Goal: Connect with others: Connect with others

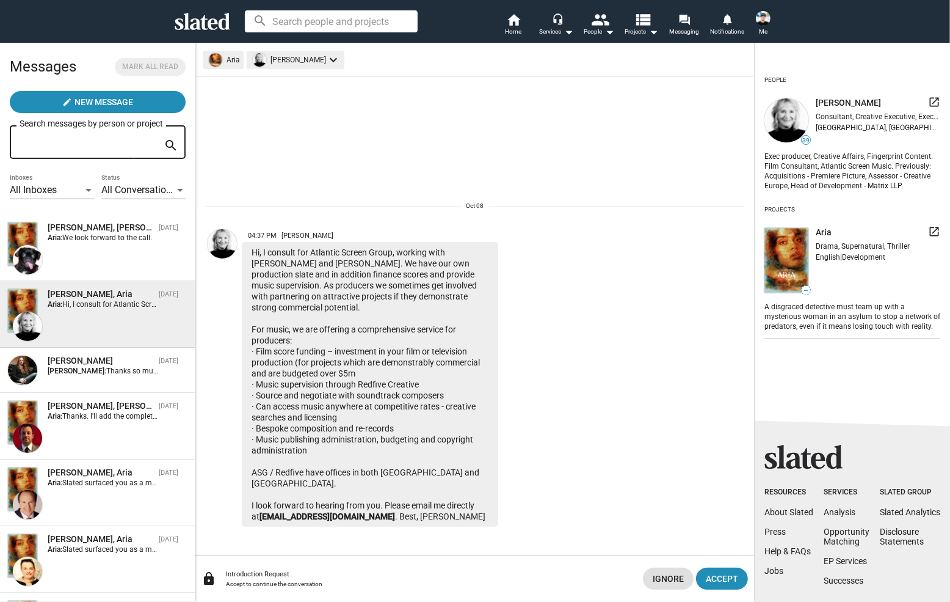
click at [193, 22] on icon at bounding box center [203, 21] width 56 height 17
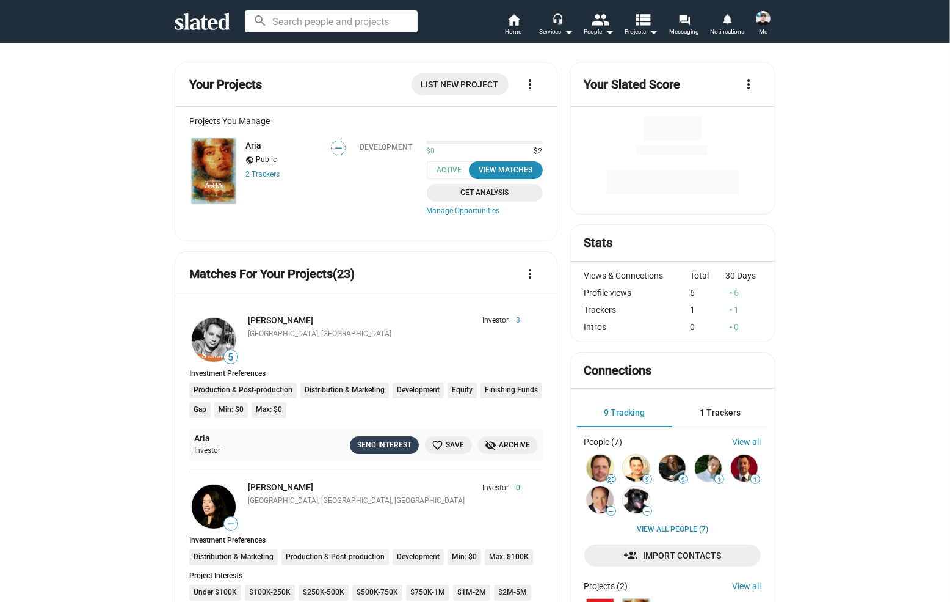
click at [377, 438] on button "Send Interest" at bounding box center [384, 445] width 69 height 18
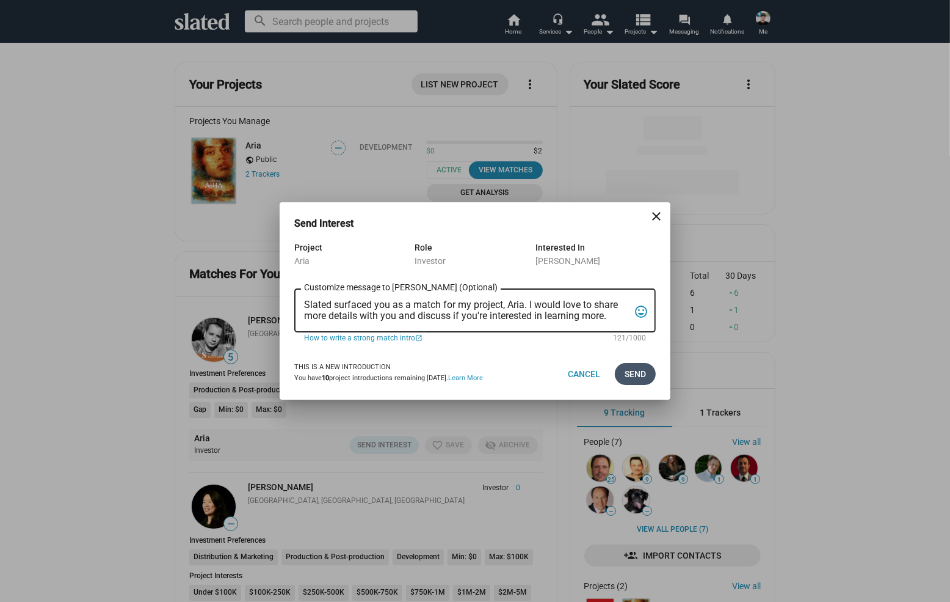
click at [639, 373] on span "Send" at bounding box center [635, 374] width 21 height 22
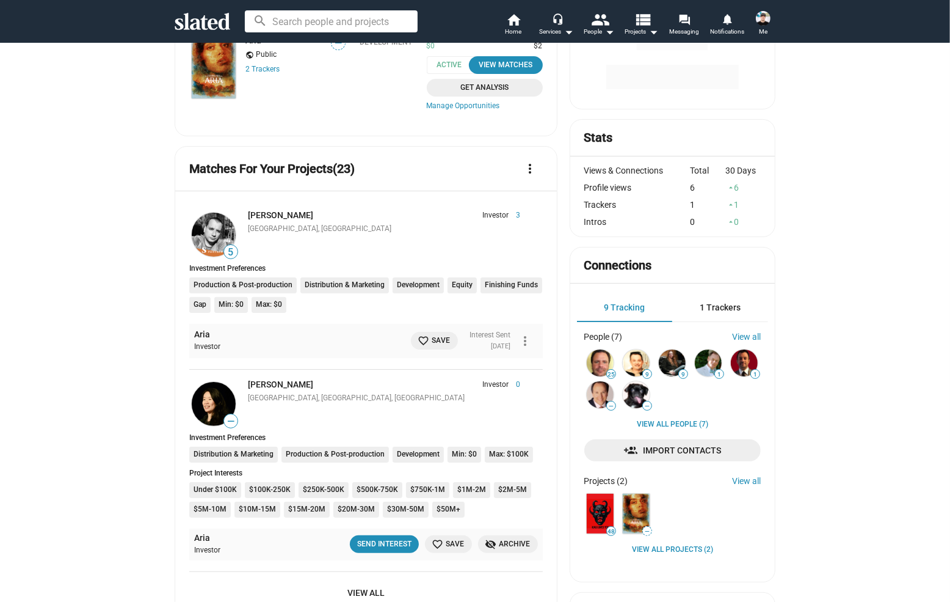
scroll to position [183, 0]
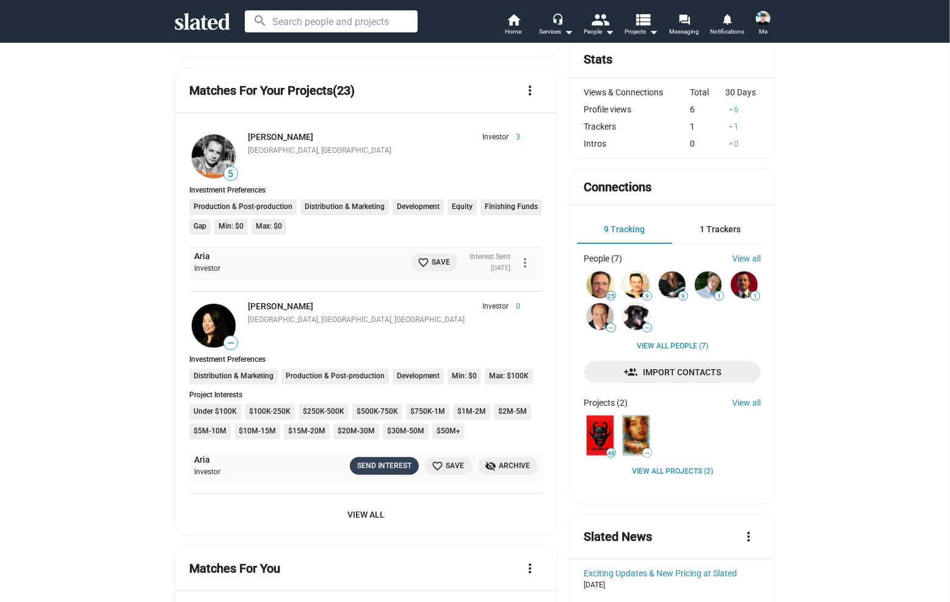
click at [362, 465] on div "Send Interest" at bounding box center [384, 465] width 54 height 13
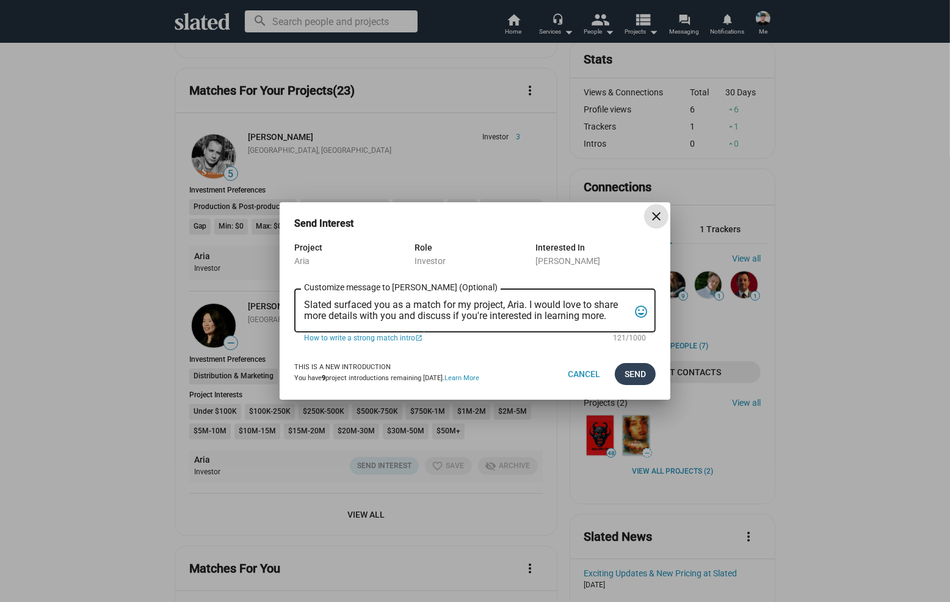
click at [630, 370] on span "Send" at bounding box center [635, 374] width 21 height 22
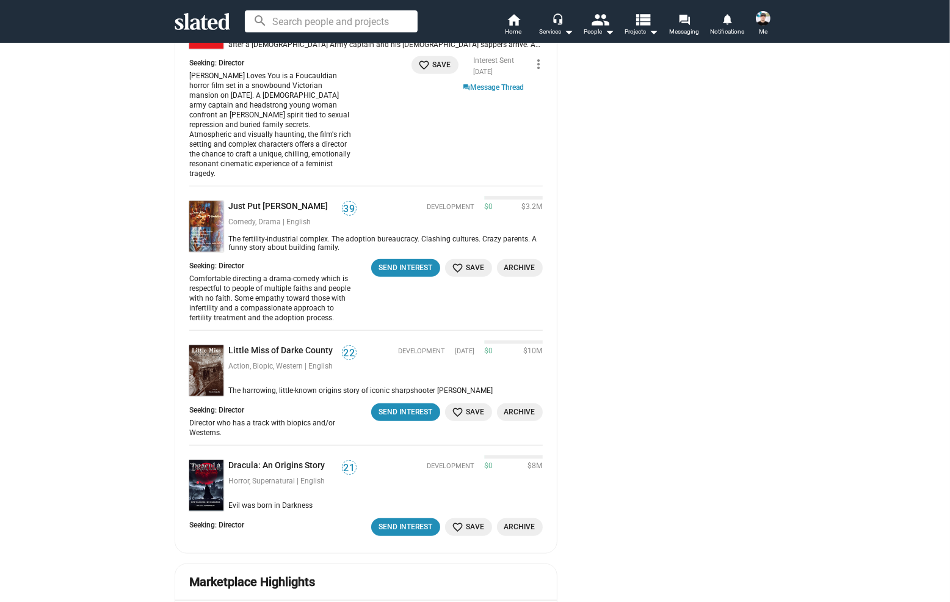
scroll to position [1053, 0]
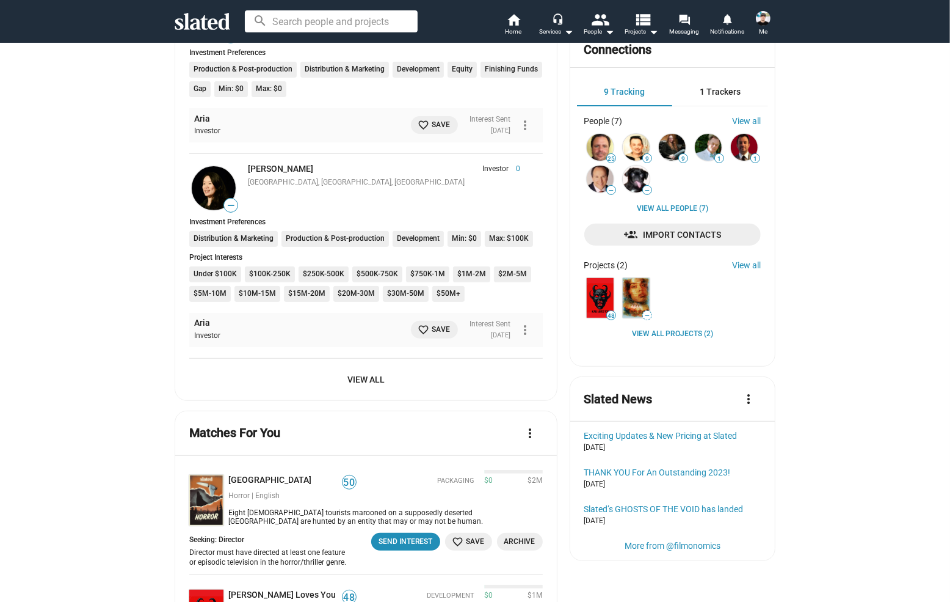
click at [366, 390] on span "View All" at bounding box center [366, 379] width 334 height 22
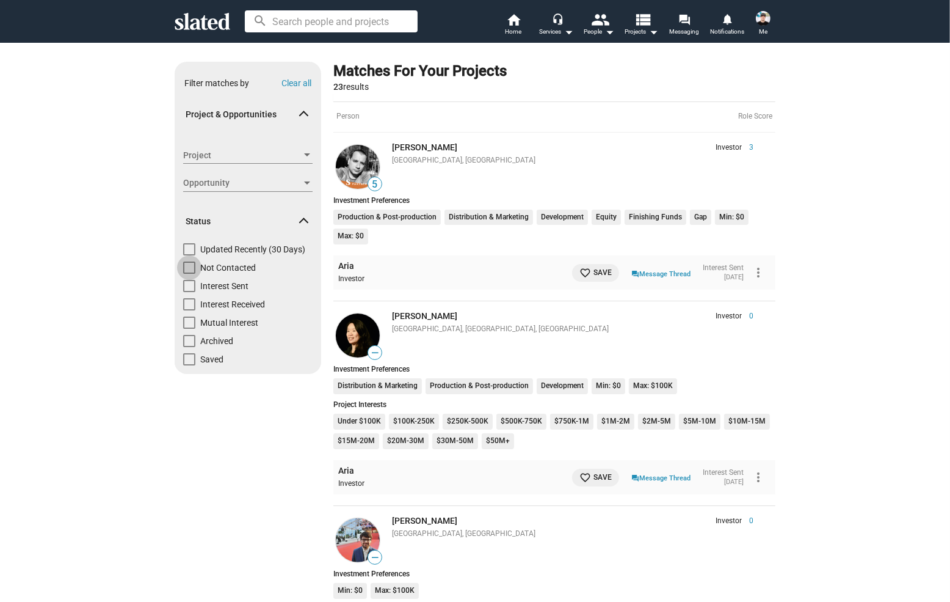
click at [204, 266] on span "Not Contacted" at bounding box center [228, 267] width 56 height 12
click at [189, 274] on input "Not Contacted" at bounding box center [189, 274] width 1 height 1
checkbox input "true"
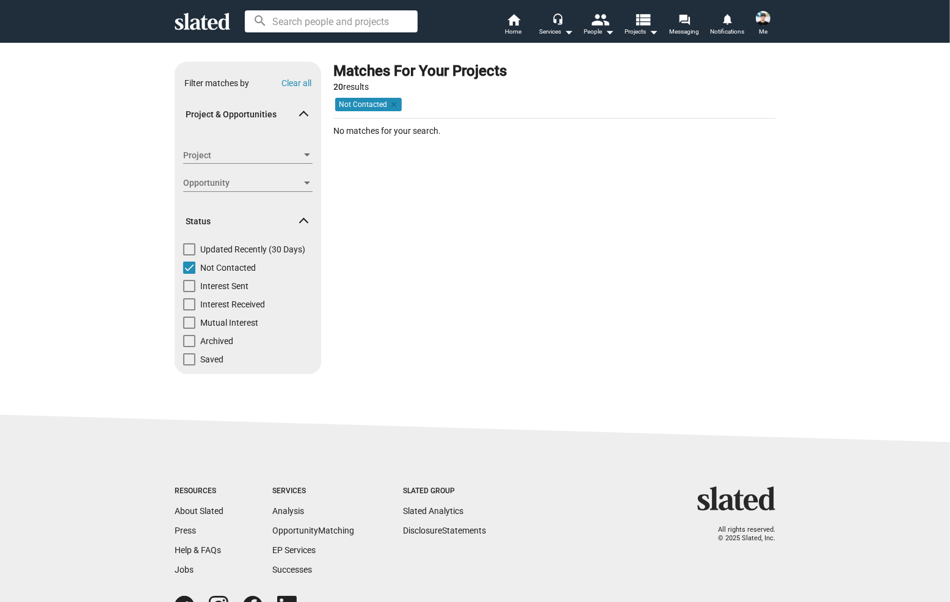
click at [129, 248] on div "Show filters Filter matches by Clear all Project & Opportunities Project Projec…" at bounding box center [475, 227] width 950 height 371
click at [191, 269] on span at bounding box center [189, 267] width 12 height 12
click at [189, 274] on input "Not Contacted" at bounding box center [189, 274] width 1 height 1
checkbox input "false"
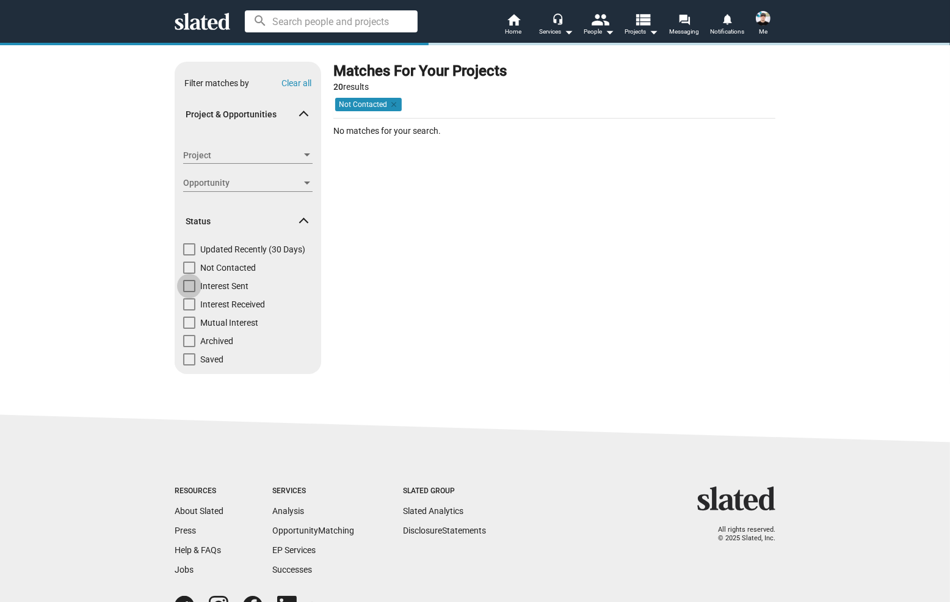
click at [186, 284] on span at bounding box center [189, 286] width 12 height 12
click at [189, 292] on input "Interest Sent" at bounding box center [189, 292] width 1 height 1
checkbox input "true"
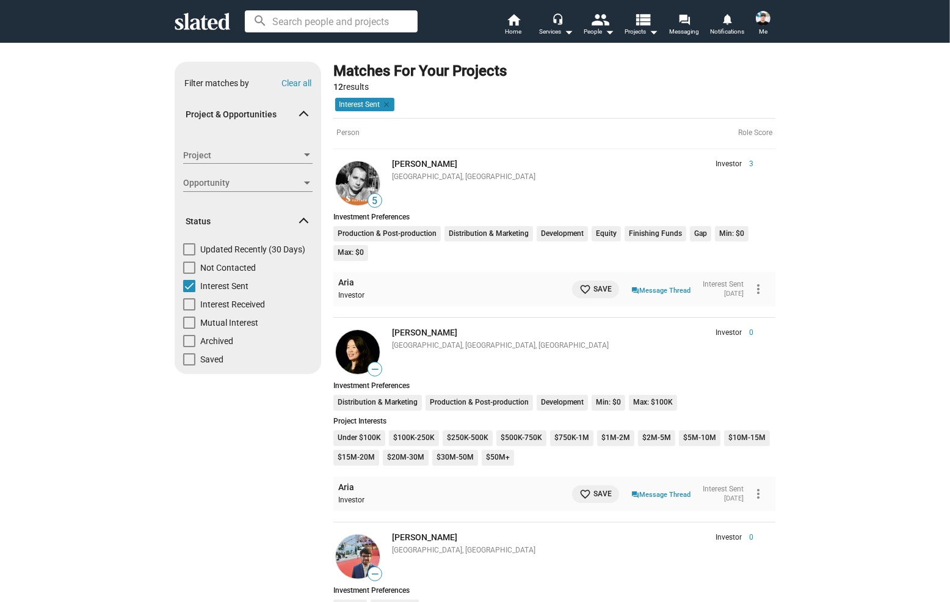
click at [244, 246] on span "Updated Recently (30 Days)" at bounding box center [252, 249] width 105 height 12
click at [189, 255] on input "Updated Recently (30 Days)" at bounding box center [189, 255] width 1 height 1
checkbox input "true"
click at [190, 285] on span at bounding box center [189, 286] width 12 height 12
click at [189, 292] on input "Interest Sent" at bounding box center [189, 292] width 1 height 1
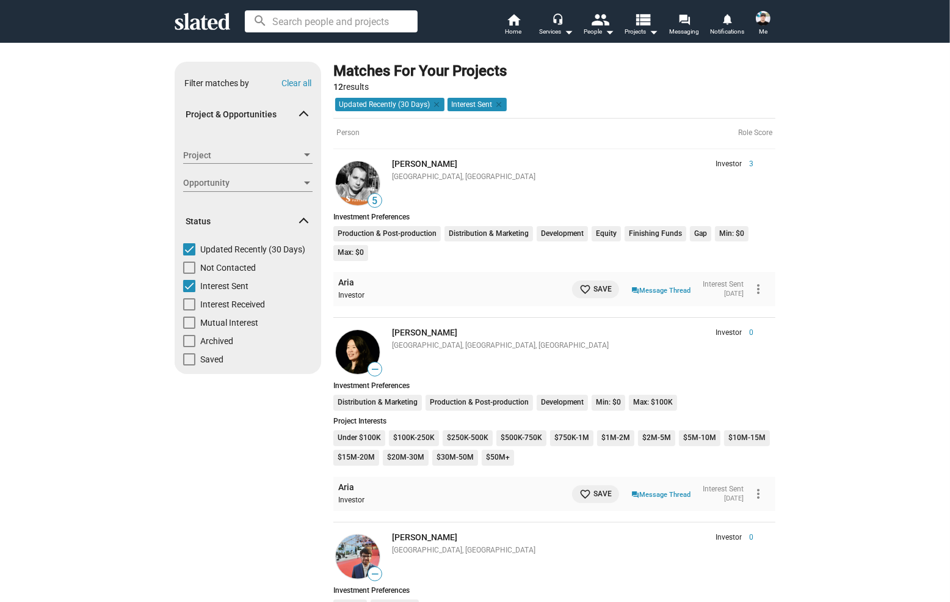
checkbox input "false"
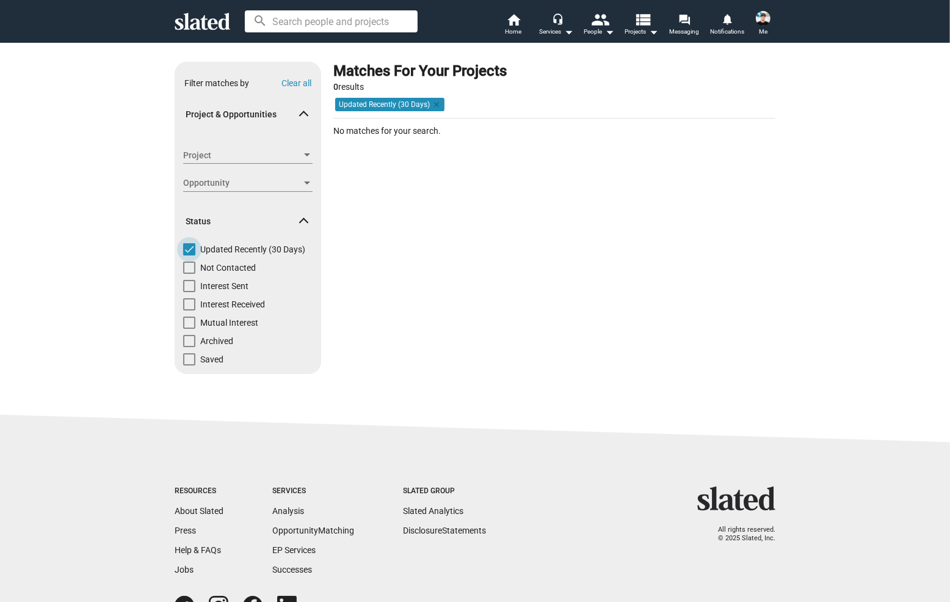
click at [190, 250] on span at bounding box center [189, 249] width 12 height 12
click at [189, 255] on input "Updated Recently (30 Days)" at bounding box center [189, 255] width 1 height 1
checkbox input "false"
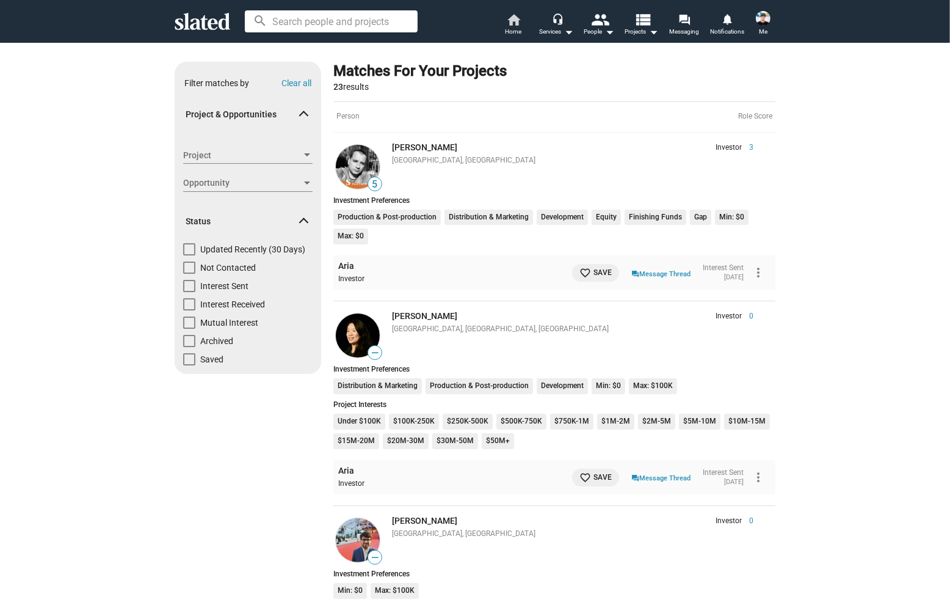
click at [519, 26] on span "Home" at bounding box center [514, 31] width 16 height 15
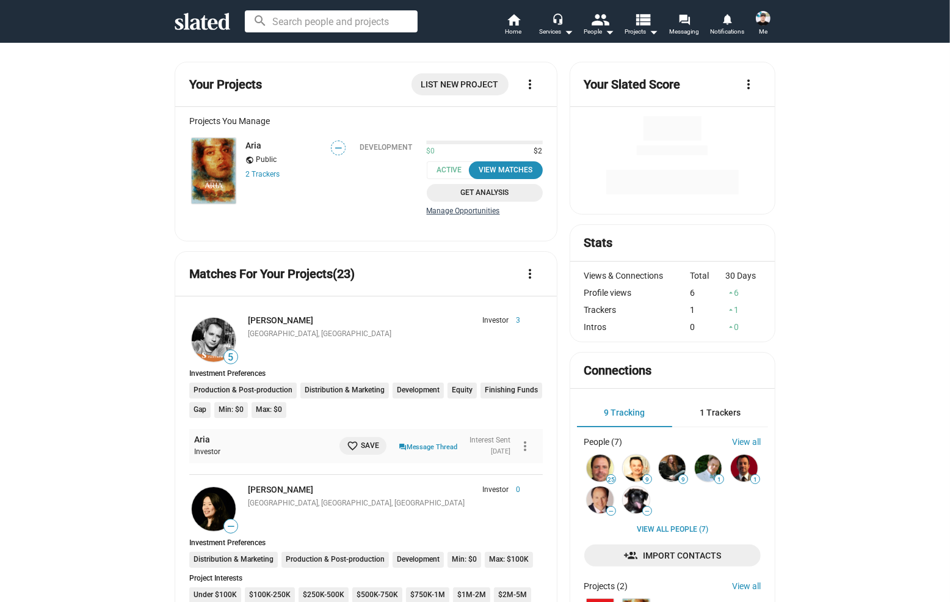
click at [453, 208] on link "Manage Opportunities" at bounding box center [485, 211] width 116 height 10
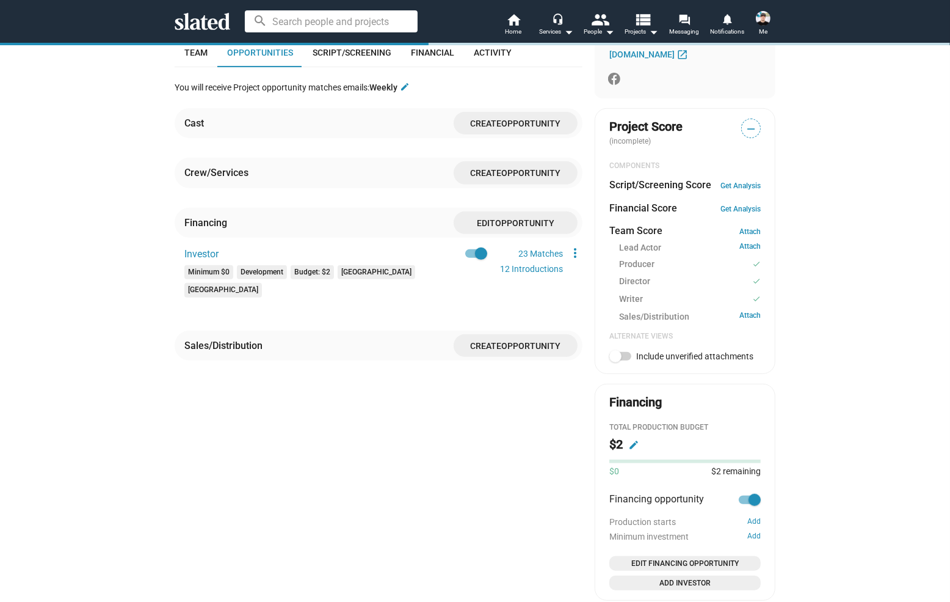
scroll to position [354, 0]
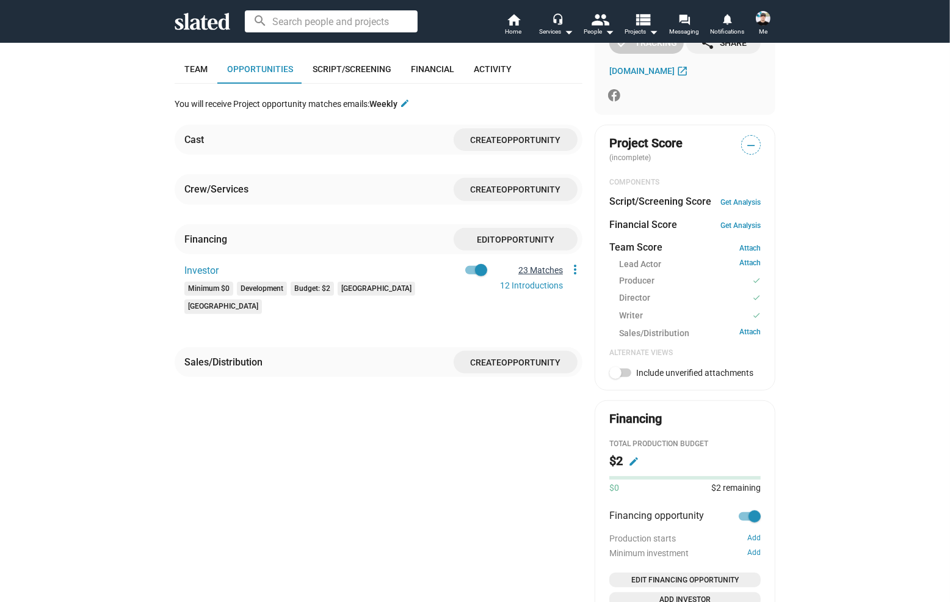
click at [529, 274] on link "23 Matches" at bounding box center [540, 270] width 45 height 10
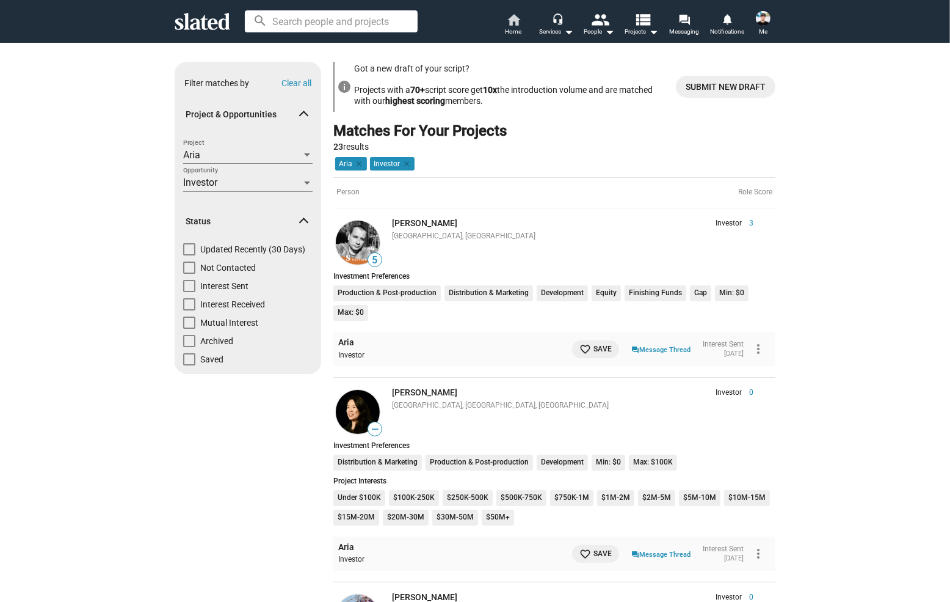
click at [518, 25] on span "Home" at bounding box center [514, 31] width 16 height 15
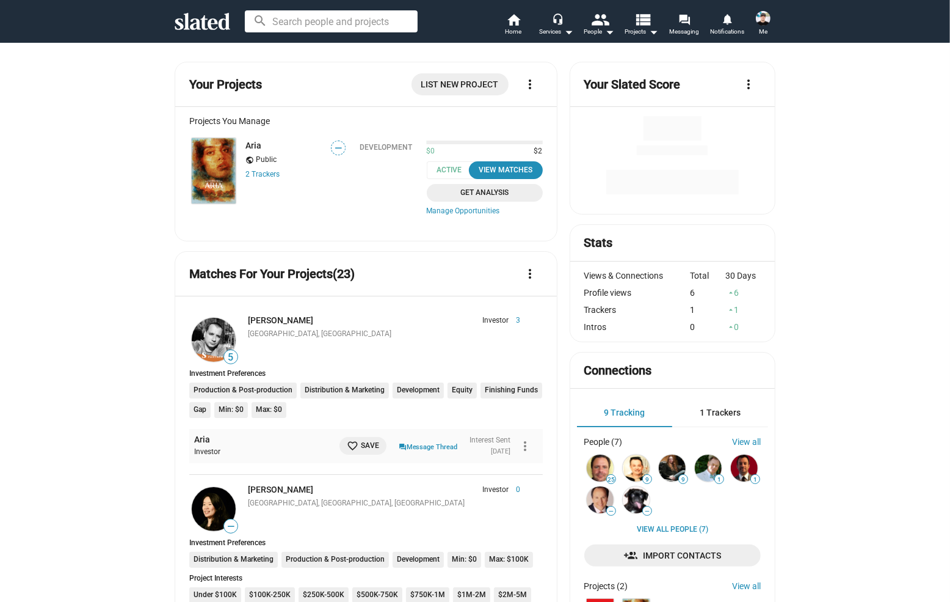
click at [206, 170] on img at bounding box center [214, 170] width 44 height 65
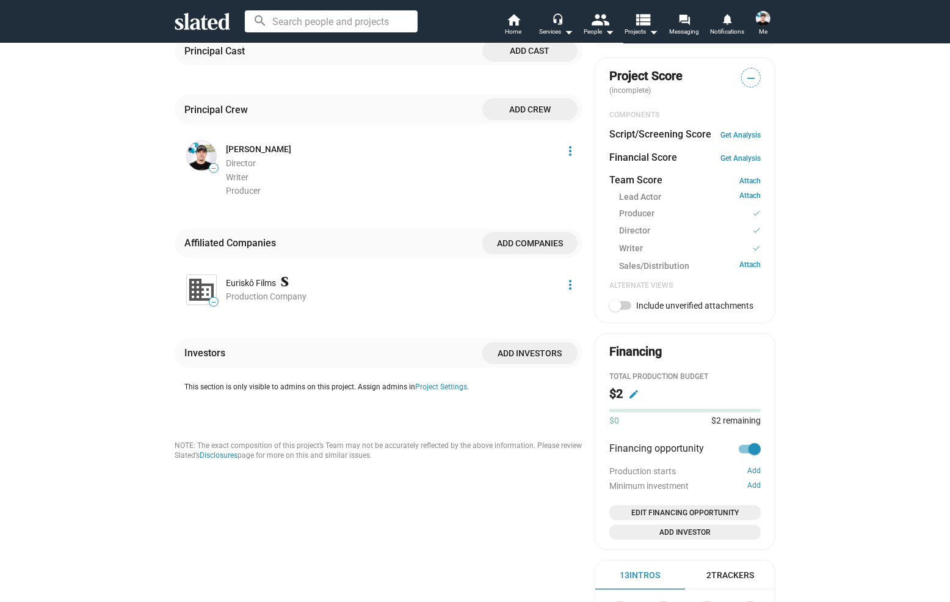
scroll to position [458, 0]
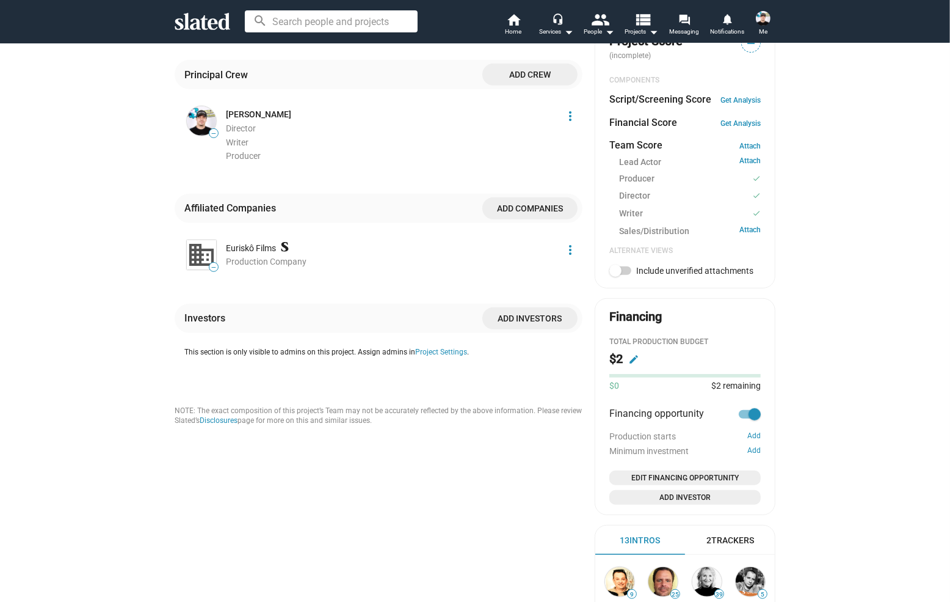
click at [631, 359] on mat-icon "edit" at bounding box center [633, 359] width 11 height 11
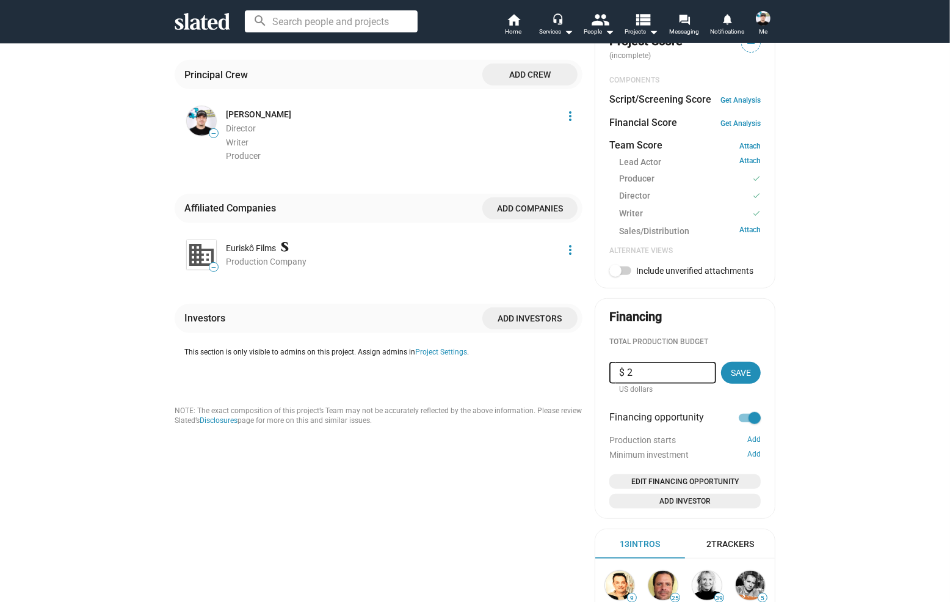
click at [647, 369] on input "$ 2" at bounding box center [662, 373] width 87 height 22
type input "$ 2,000,000"
click at [747, 372] on span "Save" at bounding box center [741, 373] width 20 height 22
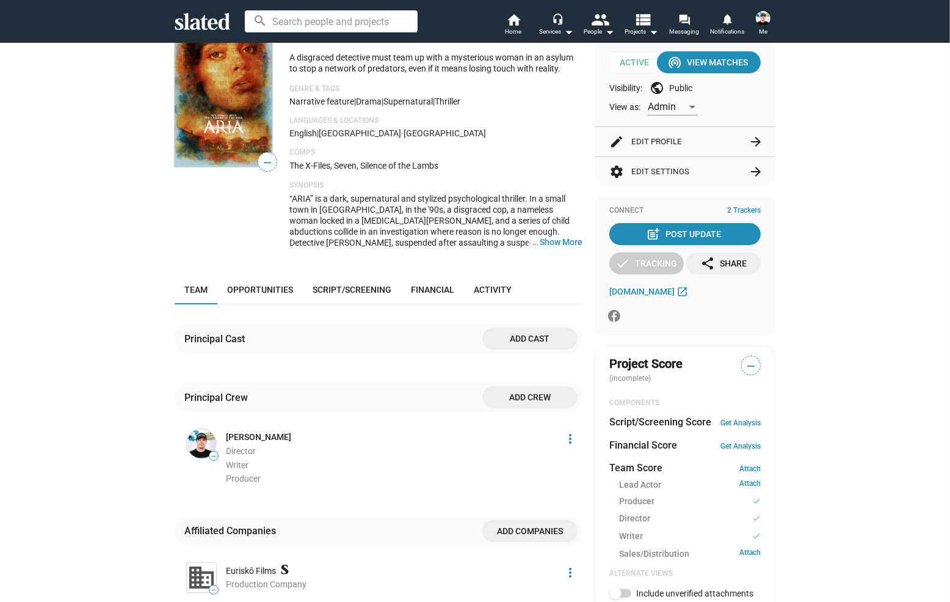
scroll to position [0, 0]
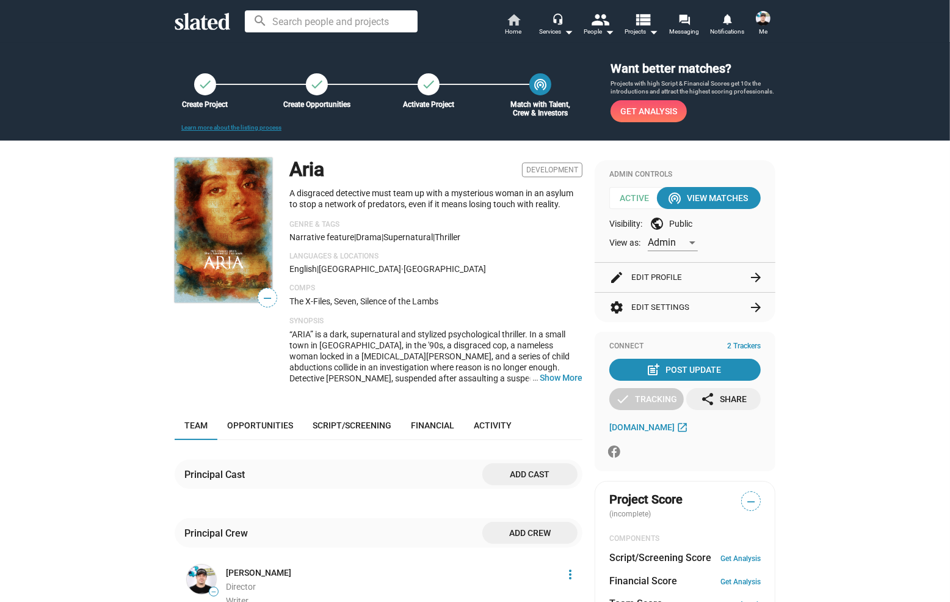
click at [507, 27] on span "Home" at bounding box center [514, 31] width 16 height 15
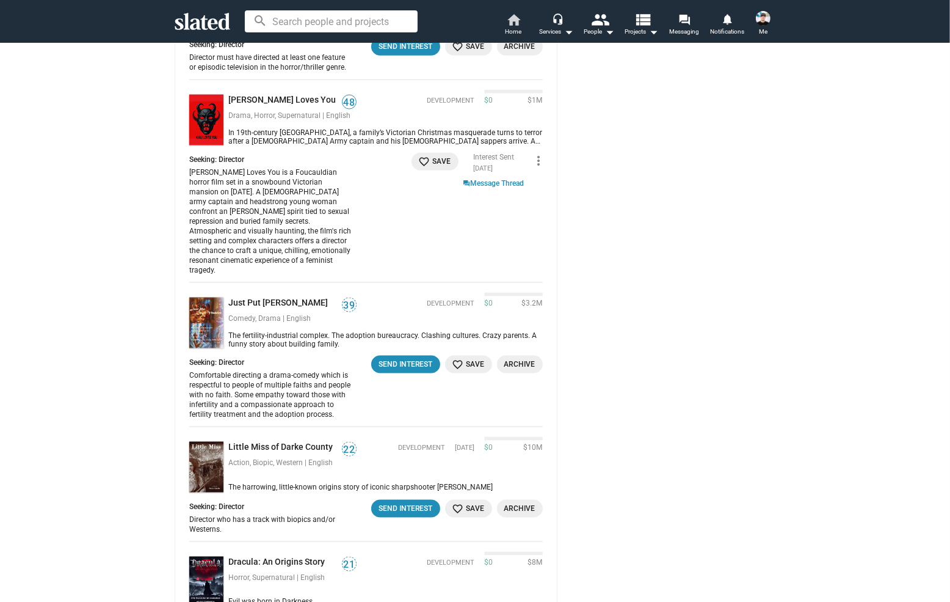
scroll to position [1282, 0]
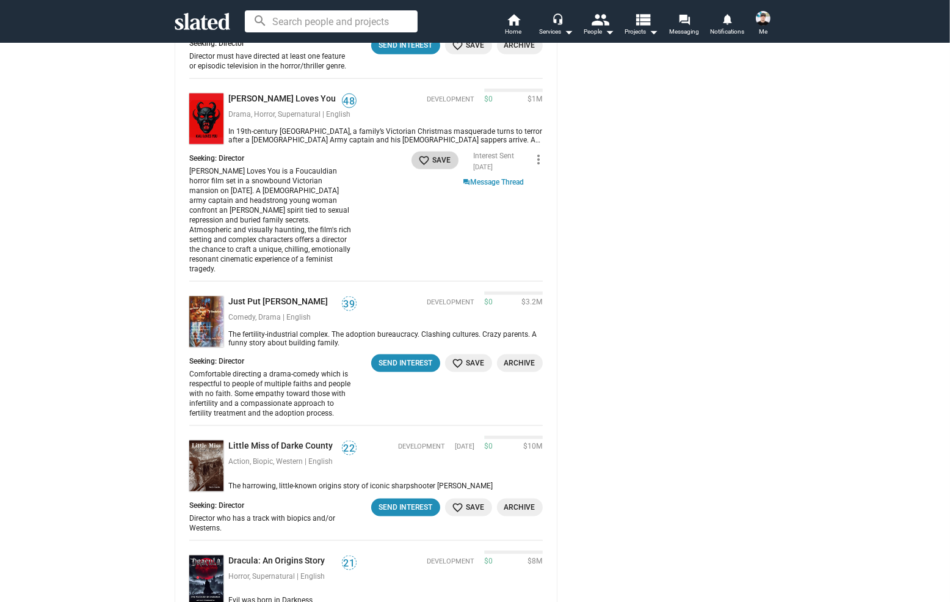
click at [419, 165] on mat-icon "favorite_border" at bounding box center [425, 161] width 12 height 12
click at [522, 187] on link "question_answer Message Thread" at bounding box center [494, 181] width 61 height 11
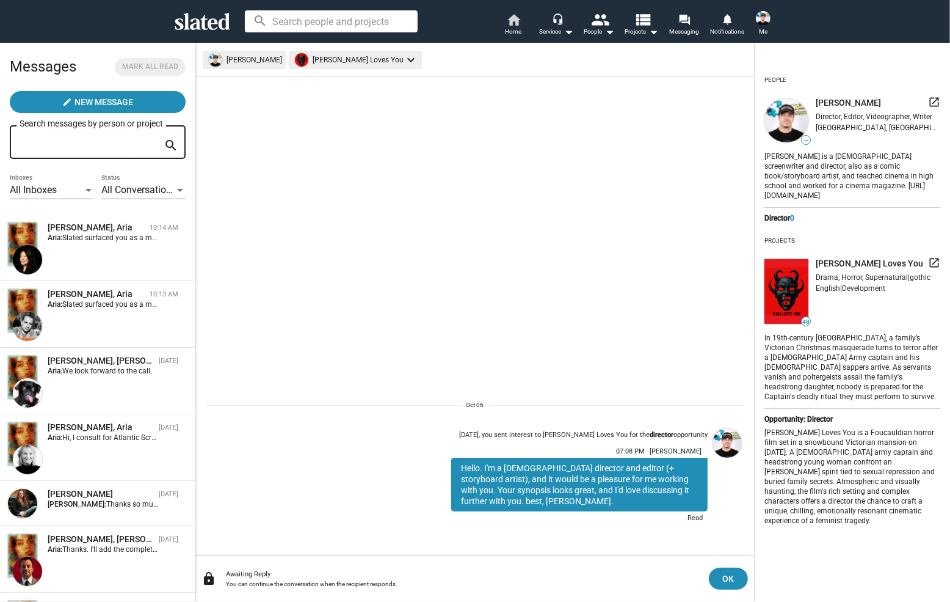
click at [513, 31] on span "Home" at bounding box center [514, 31] width 16 height 15
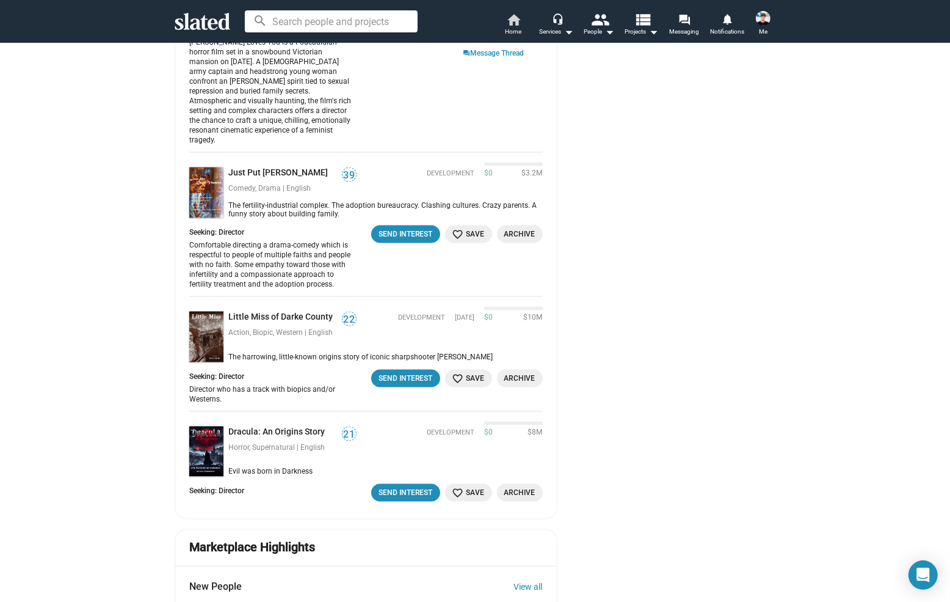
scroll to position [1420, 0]
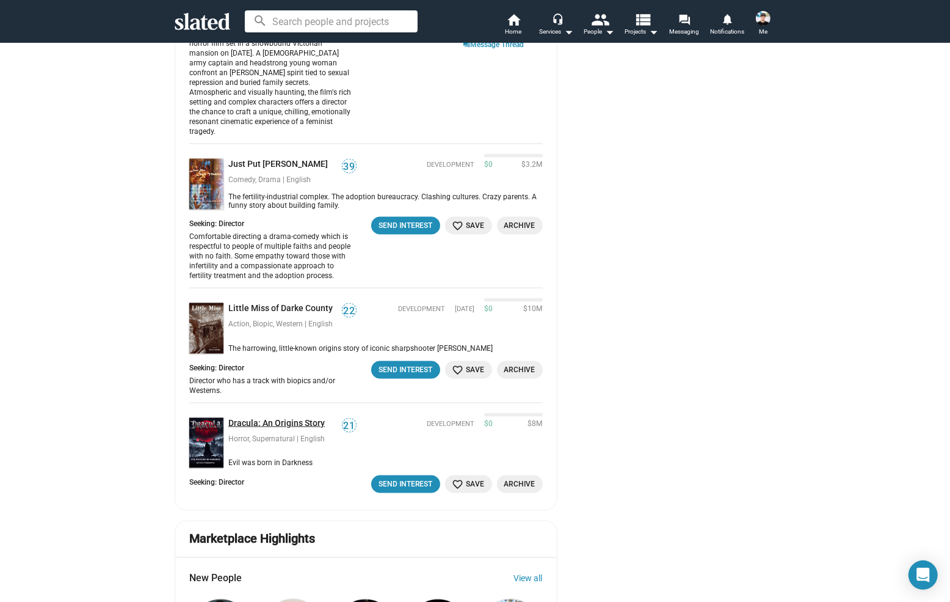
click at [262, 418] on link "Dracula: An Origins Story" at bounding box center [278, 424] width 101 height 12
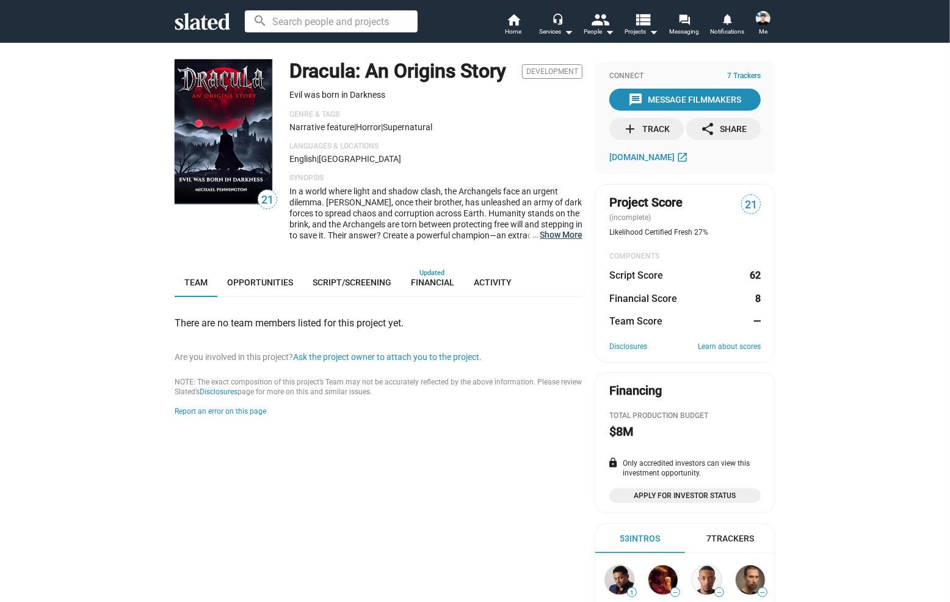
click at [571, 240] on button "… Show More" at bounding box center [561, 234] width 43 height 11
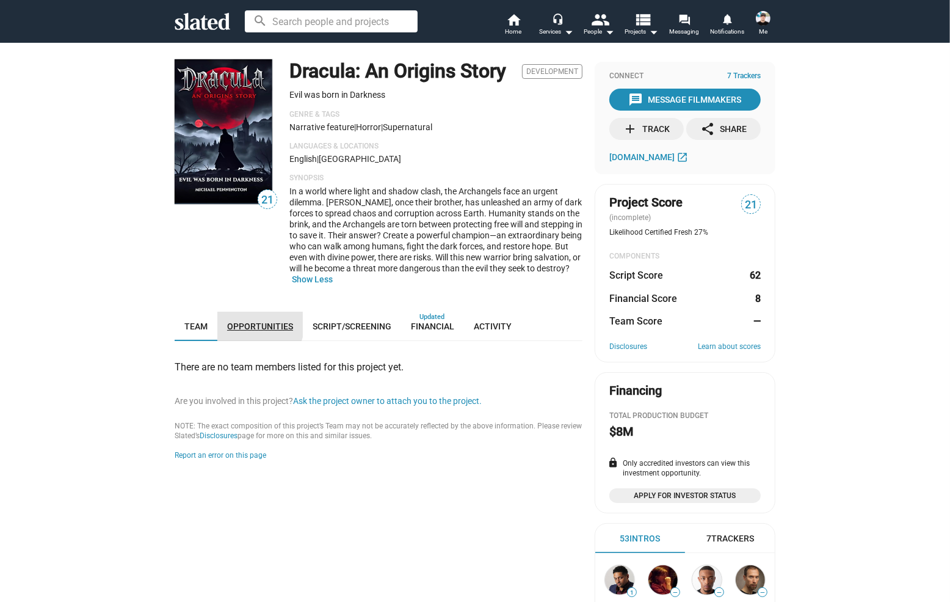
click at [252, 331] on span "Opportunities" at bounding box center [260, 326] width 66 height 10
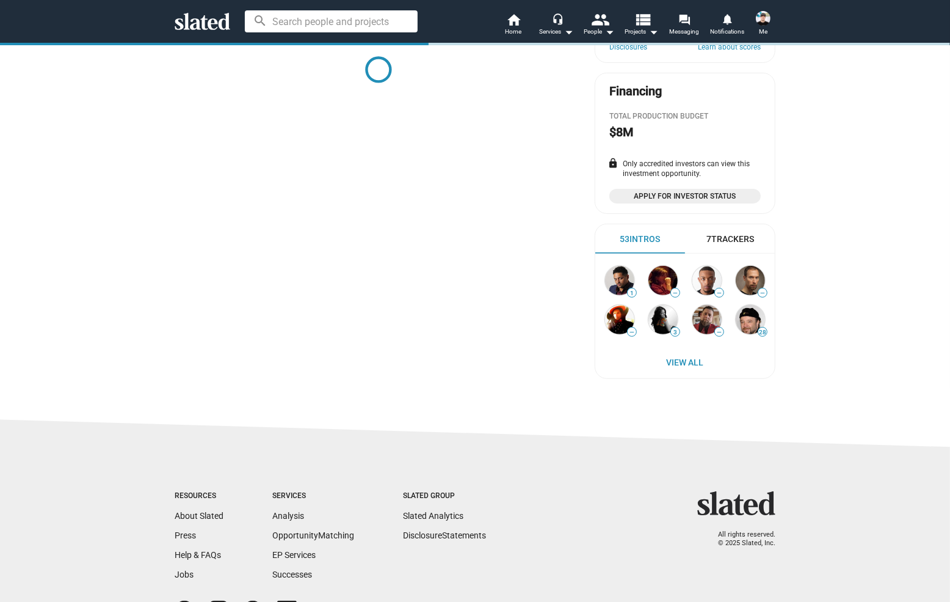
scroll to position [297, 0]
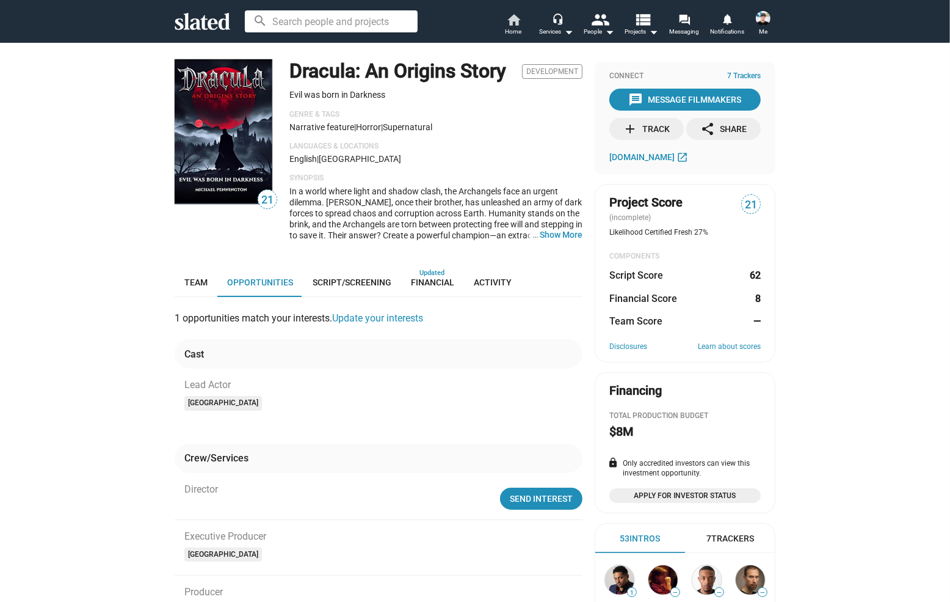
click at [521, 17] on mat-icon "home" at bounding box center [513, 19] width 15 height 15
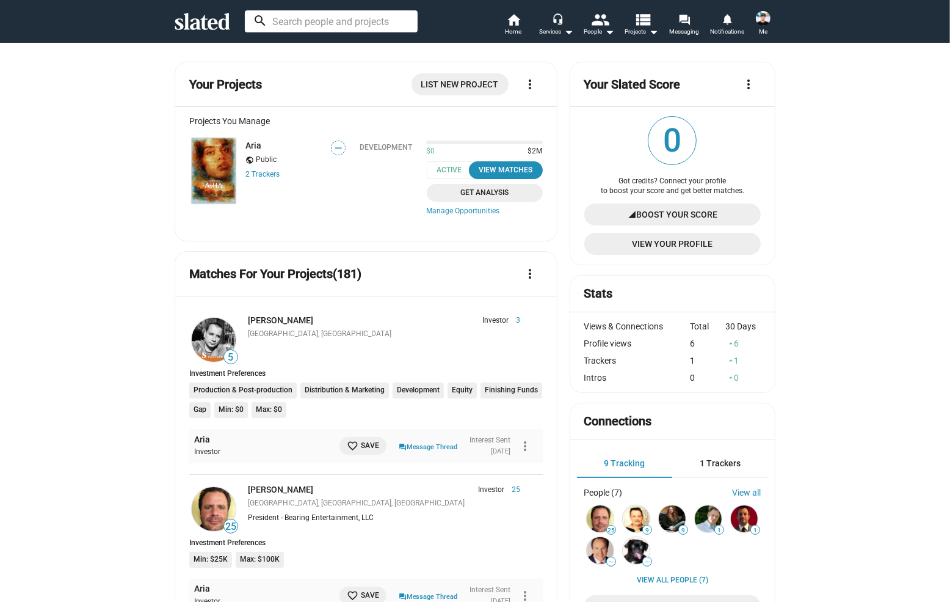
click at [295, 31] on input at bounding box center [331, 21] width 173 height 22
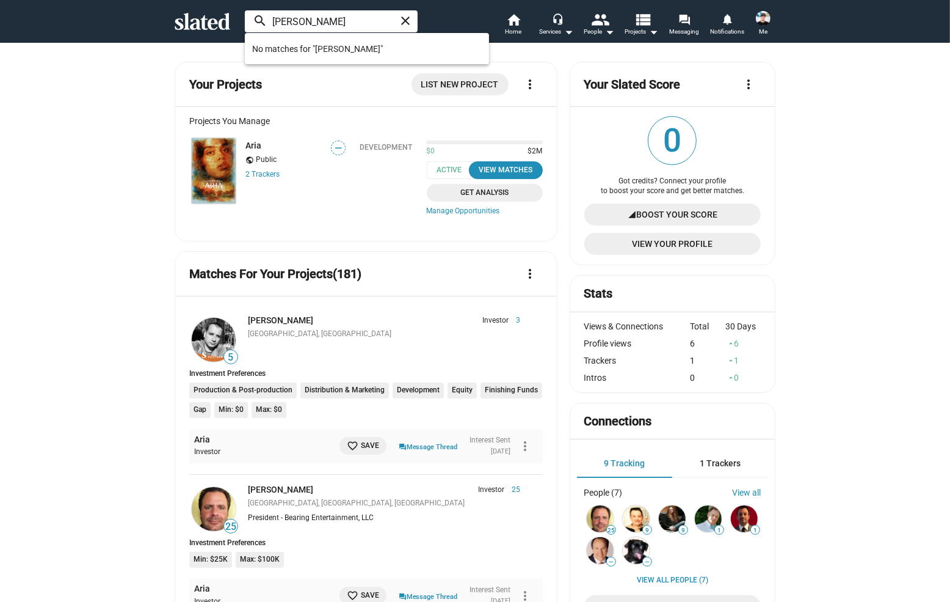
type input "colin farrell"
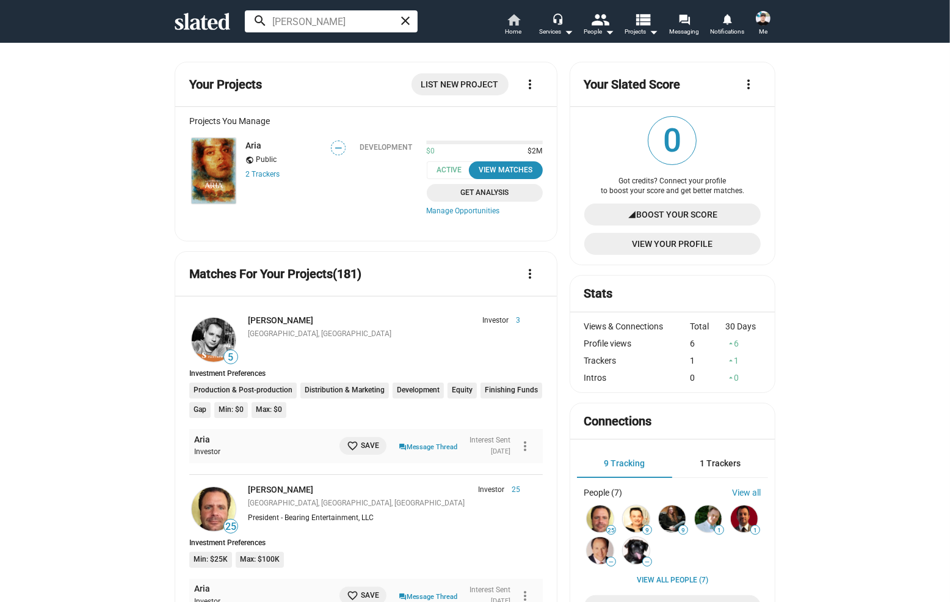
click at [510, 33] on span "Home" at bounding box center [514, 31] width 16 height 15
